Goal: Task Accomplishment & Management: Manage account settings

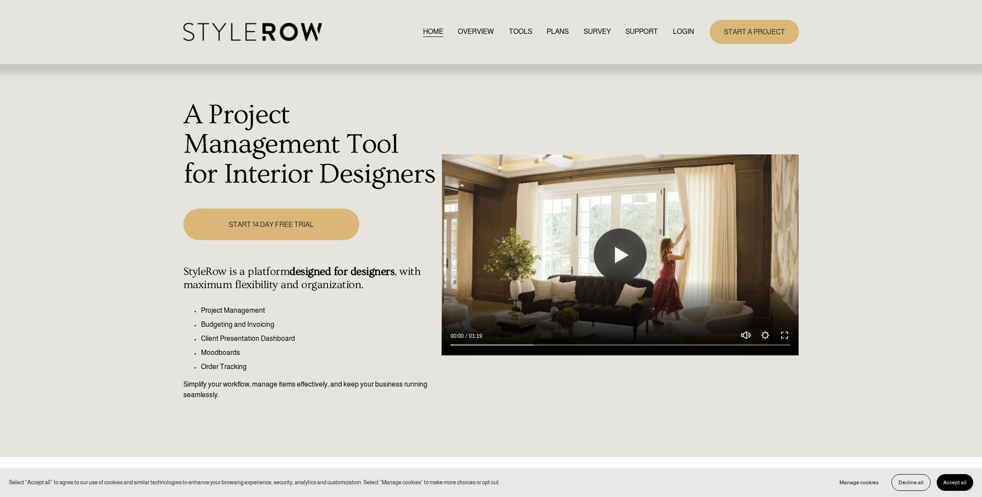
click at [678, 29] on link "LOGIN" at bounding box center [683, 32] width 21 height 12
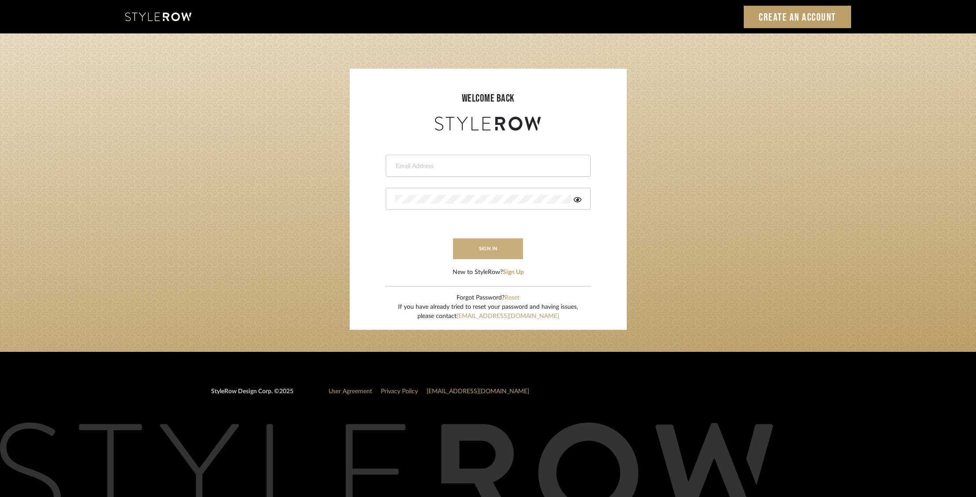
type input "[EMAIL_ADDRESS][DOMAIN_NAME]"
click at [494, 252] on button "sign in" at bounding box center [488, 248] width 70 height 21
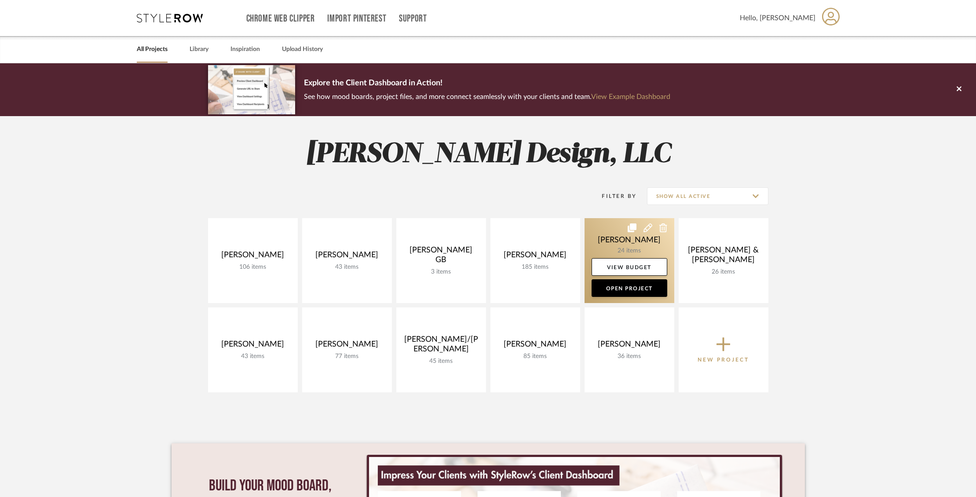
click at [615, 239] on link at bounding box center [629, 260] width 90 height 85
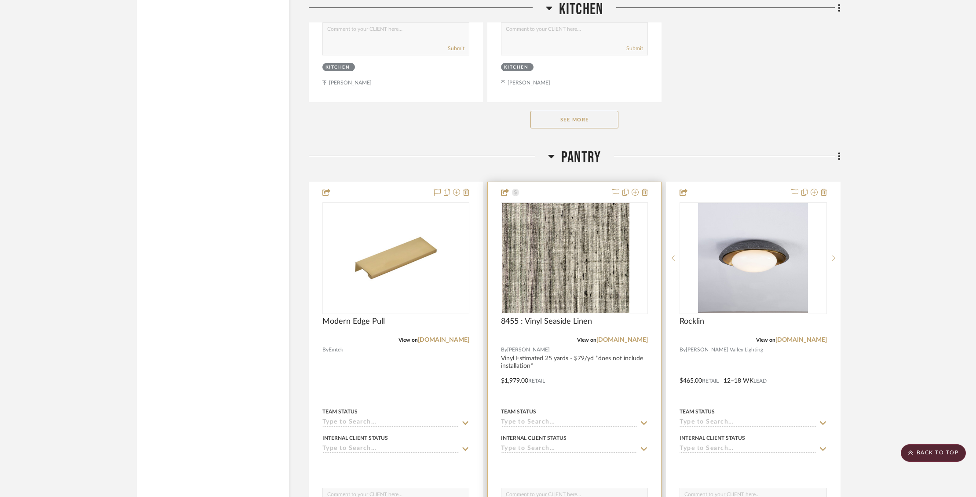
scroll to position [2190, 0]
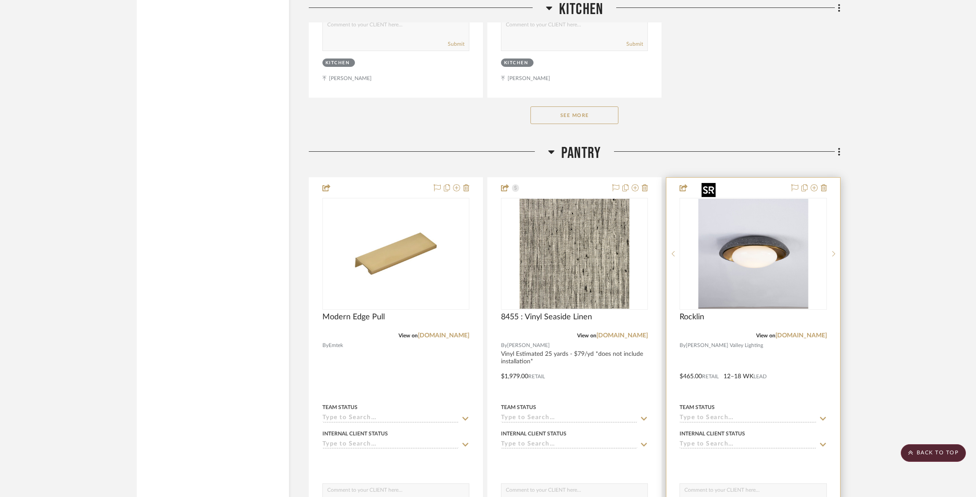
click at [756, 225] on img "0" at bounding box center [753, 254] width 110 height 110
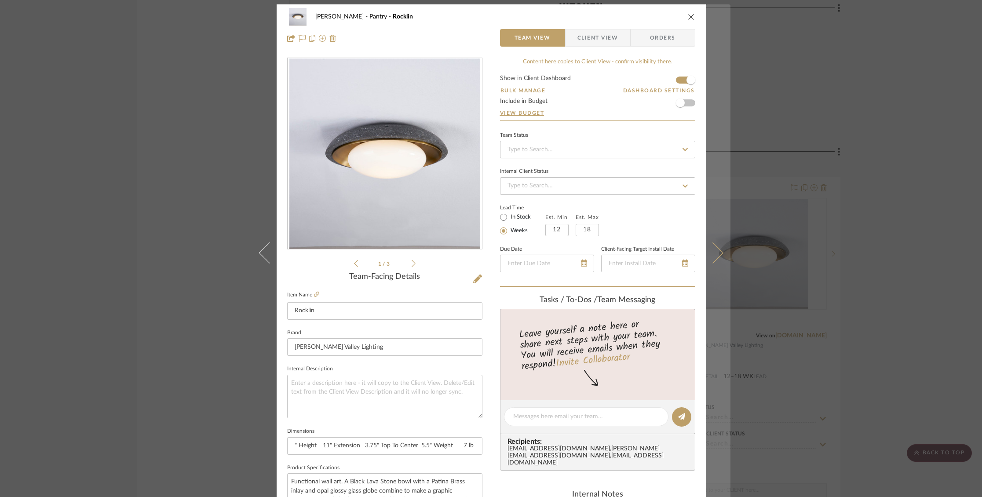
scroll to position [0, 0]
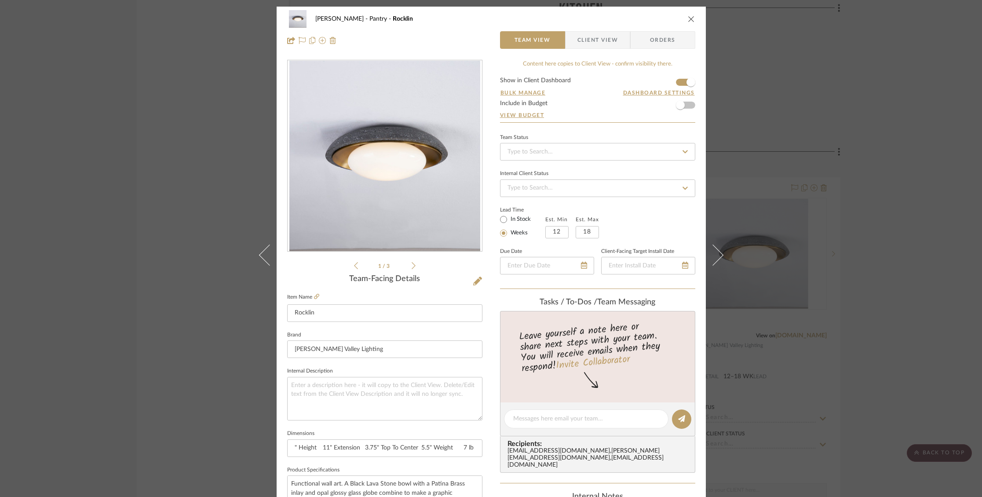
click at [688, 18] on icon "close" at bounding box center [691, 18] width 7 height 7
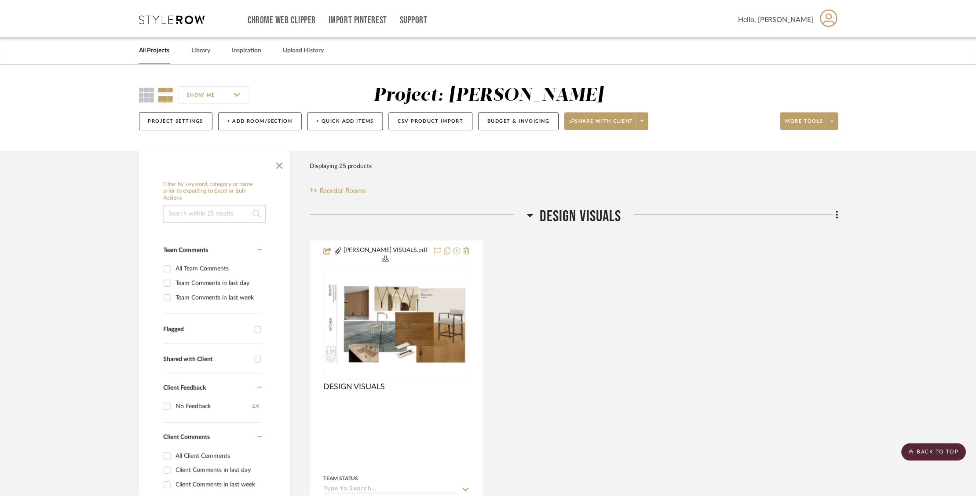
scroll to position [2190, 0]
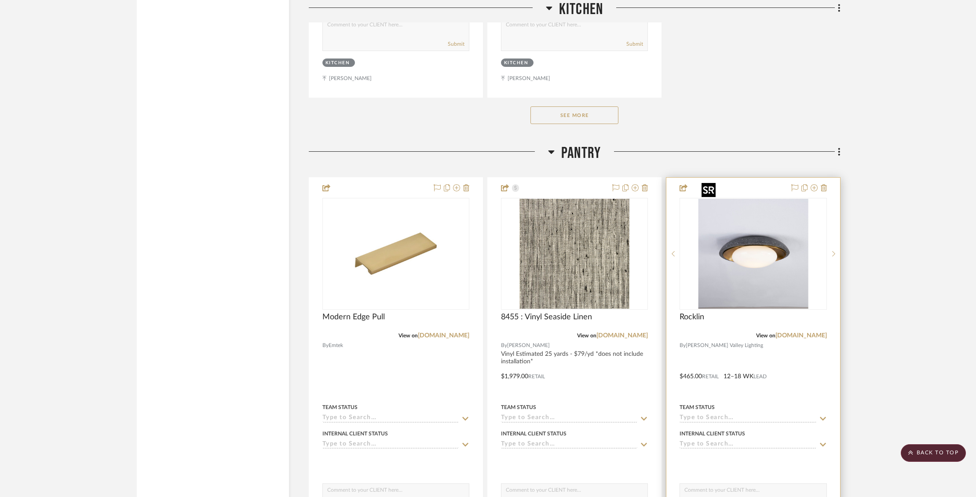
click at [726, 218] on img "0" at bounding box center [753, 254] width 110 height 110
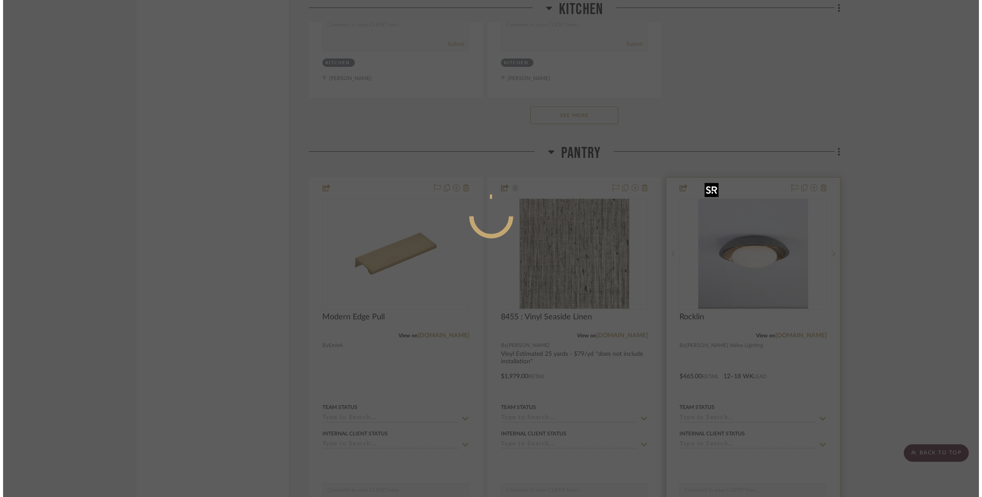
scroll to position [0, 0]
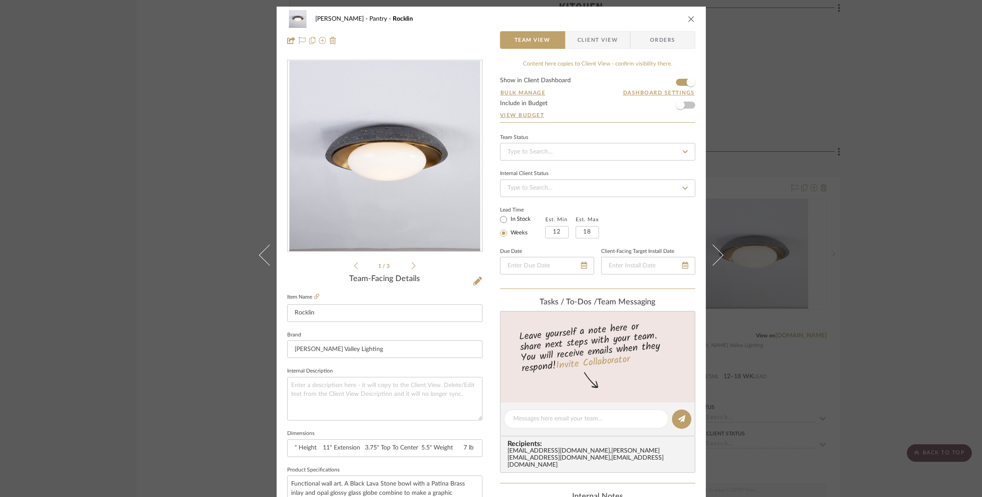
click at [598, 33] on span "Client View" at bounding box center [597, 40] width 40 height 18
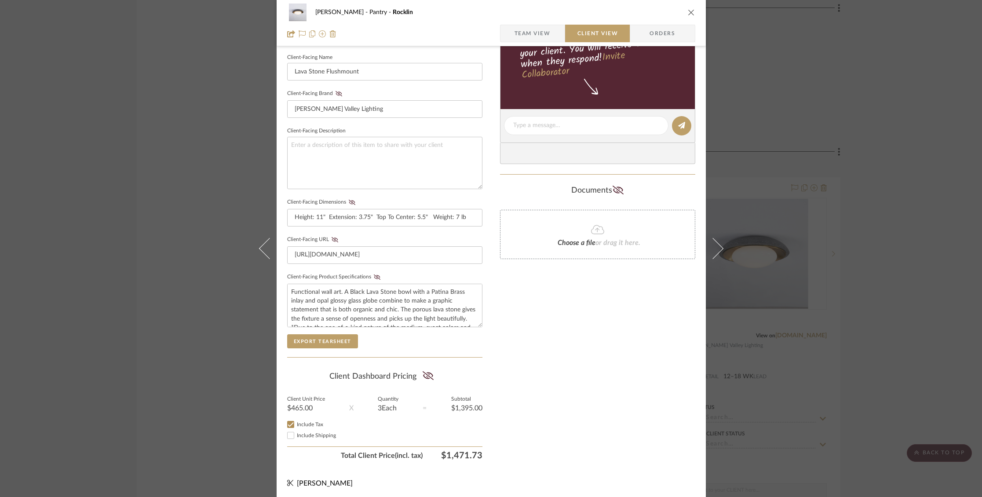
scroll to position [241, 0]
click at [427, 372] on icon at bounding box center [428, 373] width 11 height 9
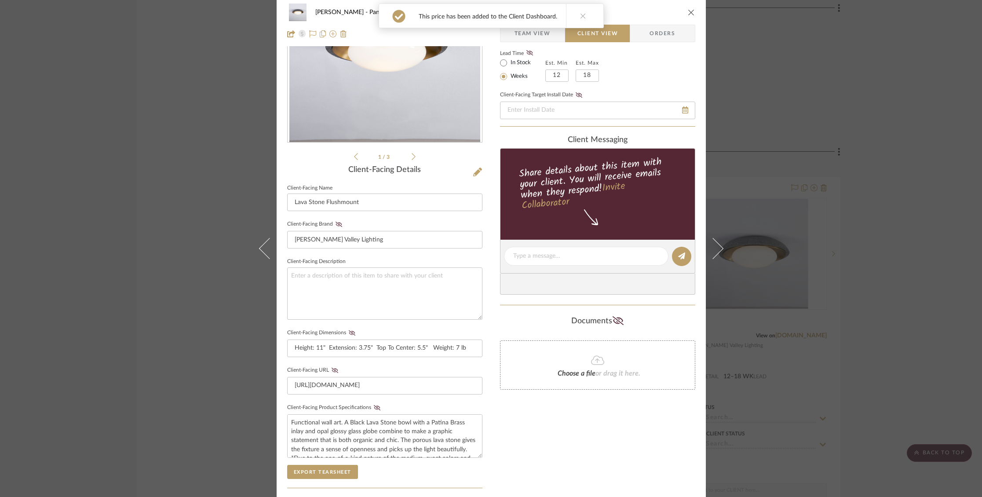
scroll to position [0, 0]
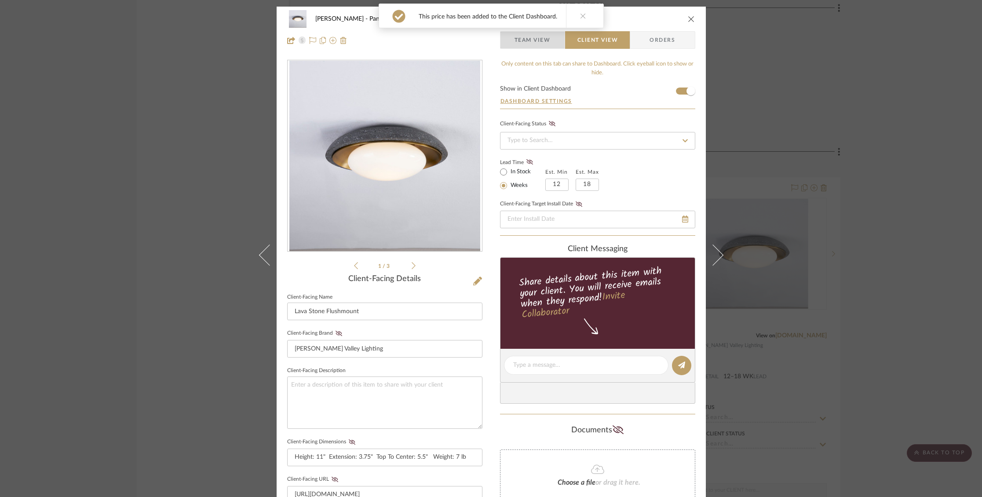
click at [519, 42] on span "Team View" at bounding box center [533, 40] width 36 height 18
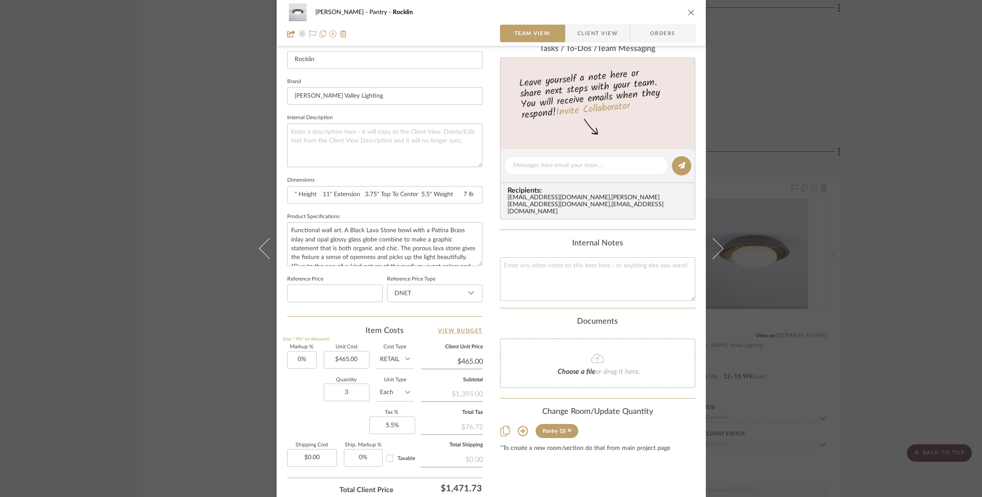
scroll to position [263, 0]
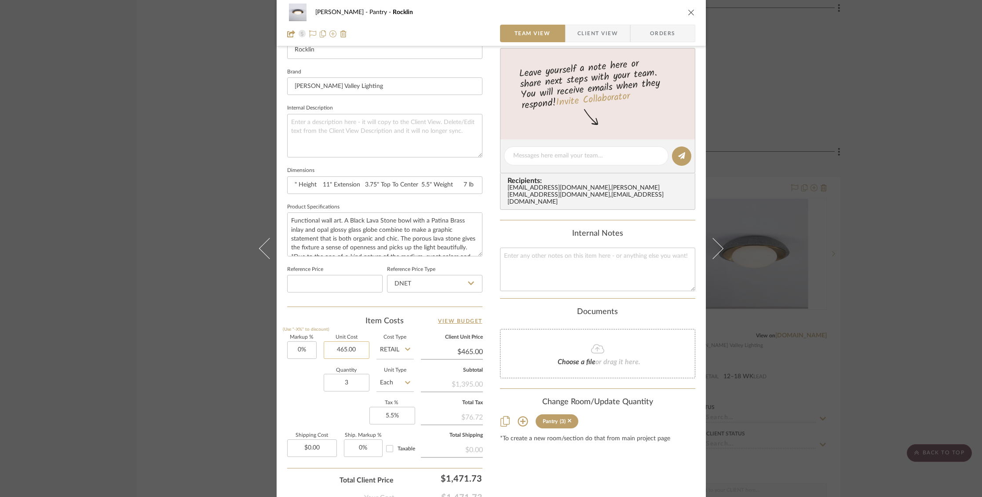
drag, startPoint x: 344, startPoint y: 347, endPoint x: 356, endPoint y: 350, distance: 12.1
click at [344, 347] on input "465.00" at bounding box center [347, 350] width 46 height 18
type input "$469.00"
click at [364, 285] on input at bounding box center [334, 284] width 95 height 18
type input "$469.00"
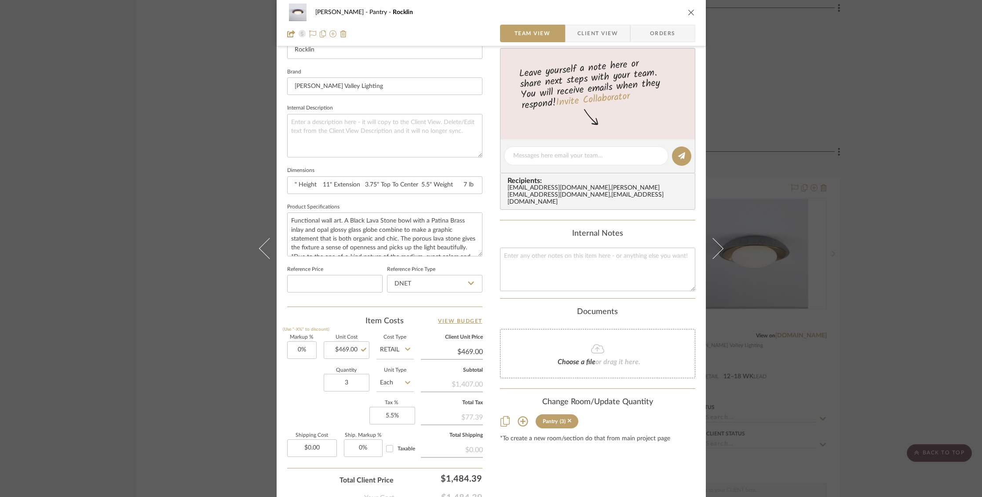
click at [615, 31] on span "Client View" at bounding box center [598, 34] width 64 height 18
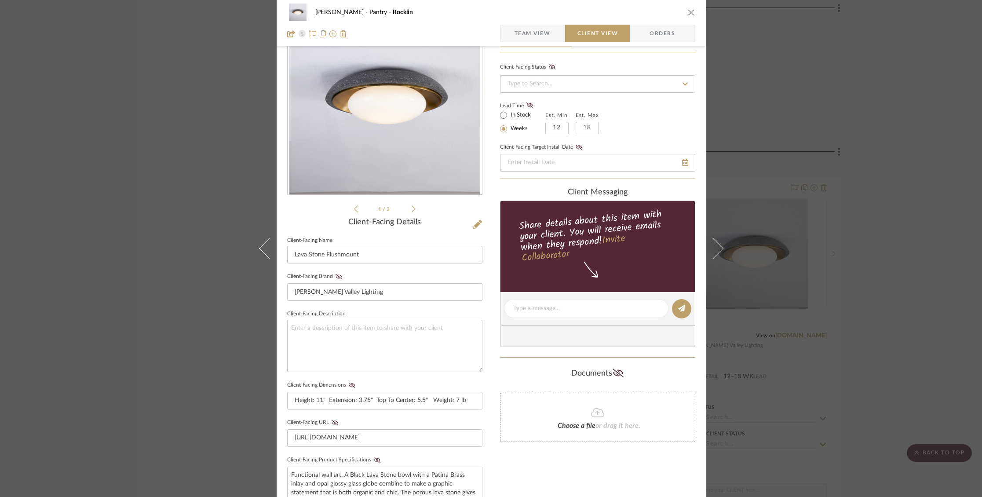
scroll to position [0, 0]
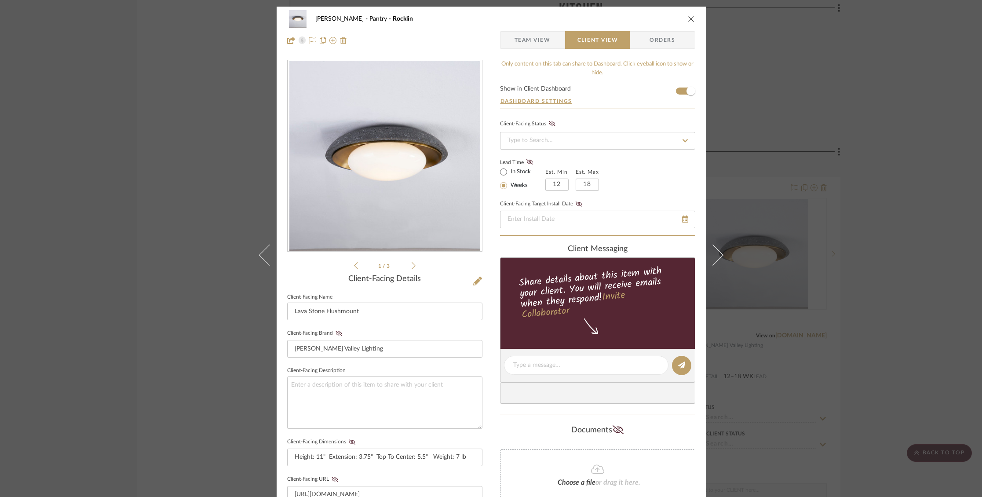
click at [688, 17] on icon "close" at bounding box center [691, 18] width 7 height 7
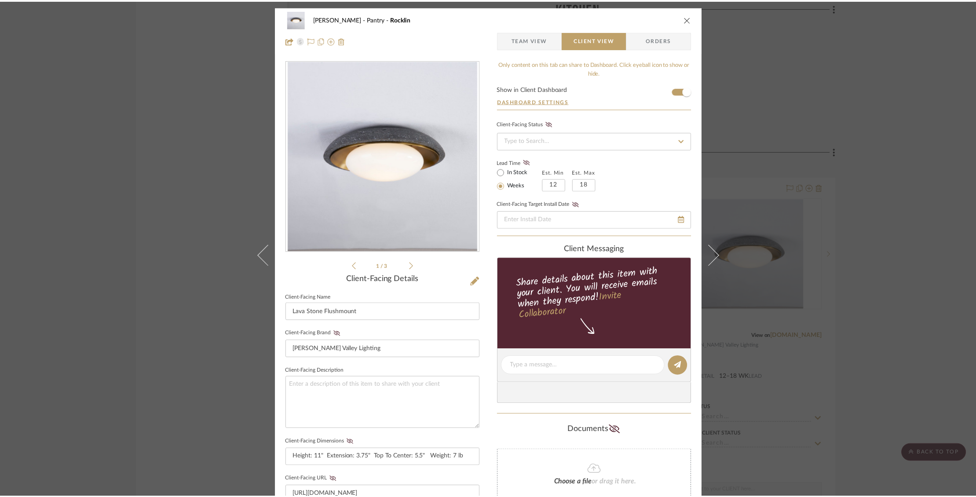
scroll to position [2190, 0]
